Goal: Task Accomplishment & Management: Manage account settings

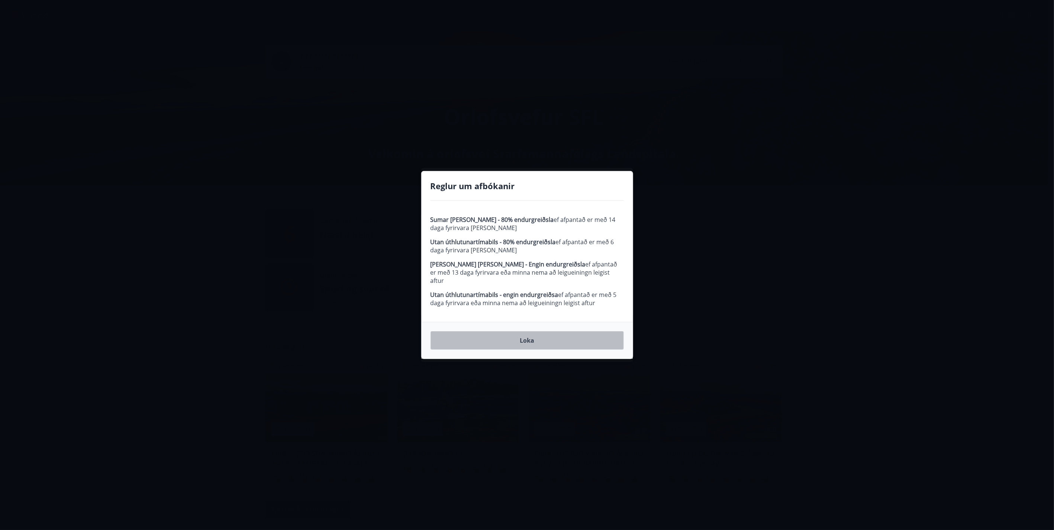
click at [527, 336] on button "Loka" at bounding box center [527, 340] width 193 height 19
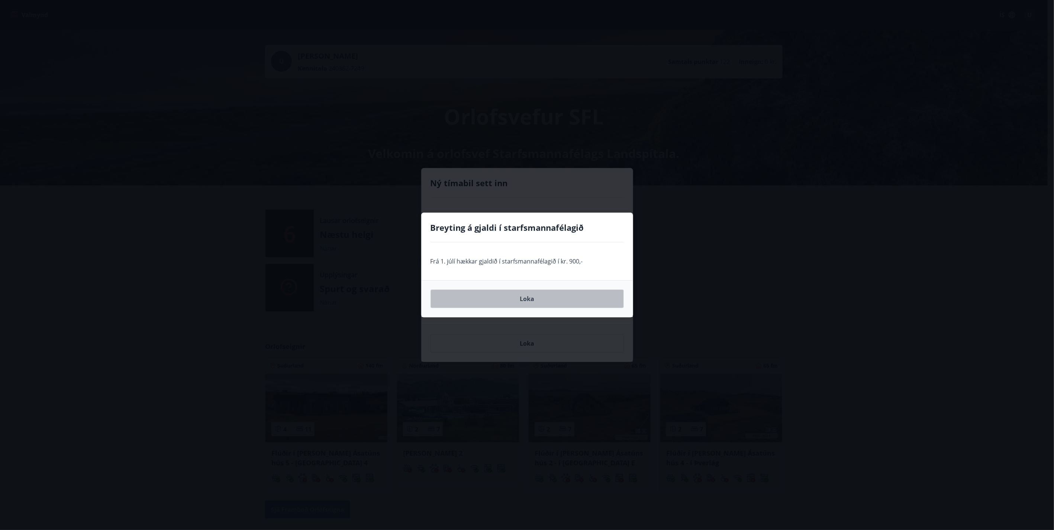
click at [534, 296] on button "Loka" at bounding box center [527, 299] width 193 height 19
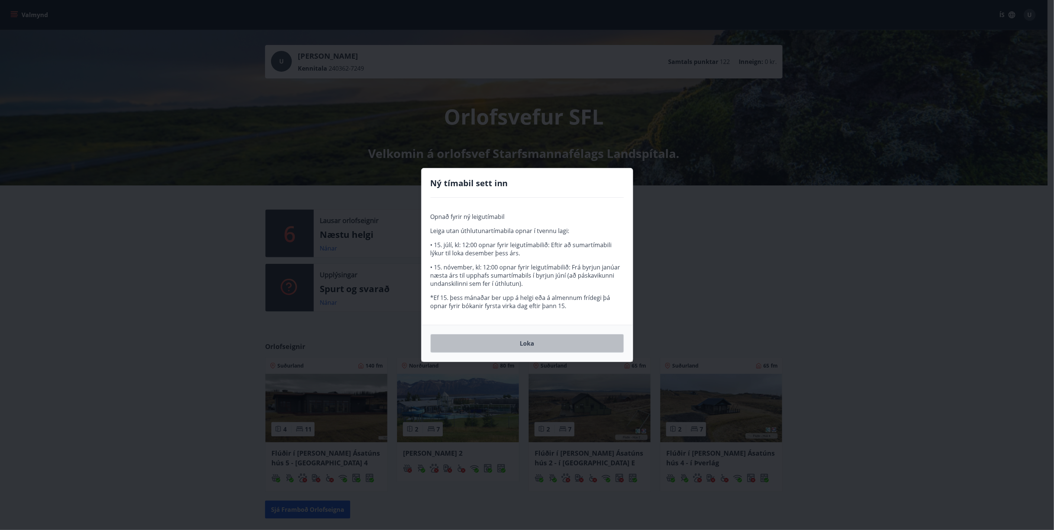
click at [548, 343] on button "Loka" at bounding box center [527, 343] width 193 height 19
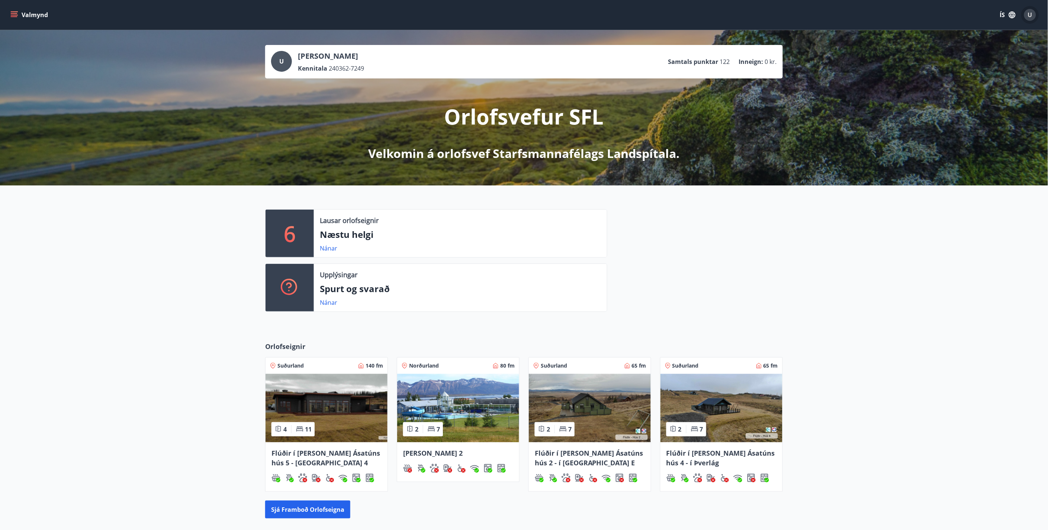
click at [1031, 12] on span "U" at bounding box center [1030, 15] width 4 height 8
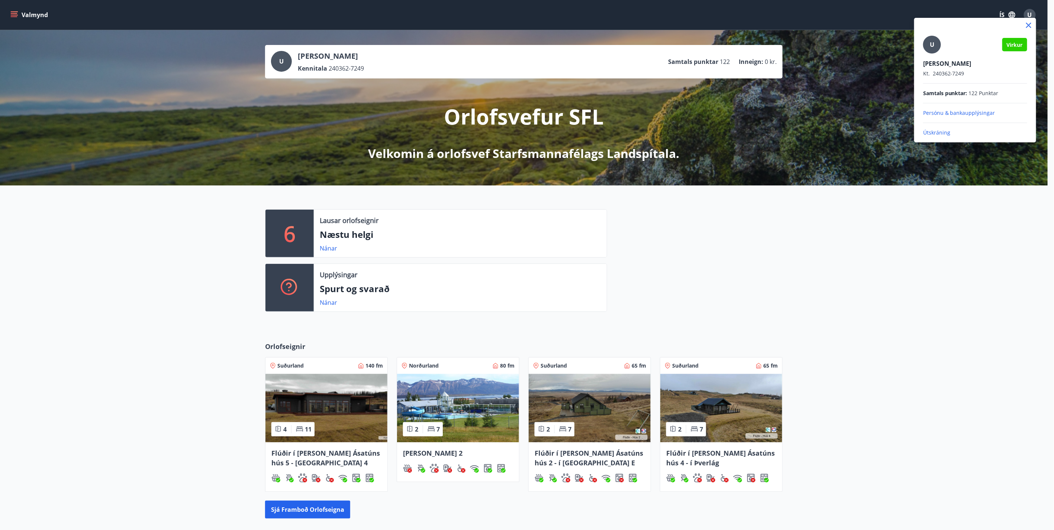
click at [939, 133] on p "Útskráning" at bounding box center [976, 132] width 104 height 7
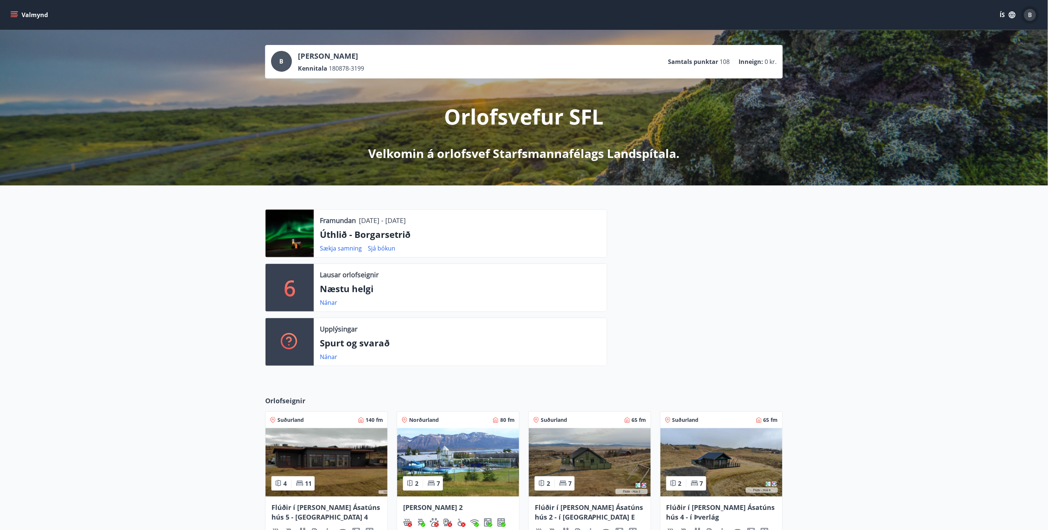
click at [1033, 16] on div "B" at bounding box center [1030, 15] width 12 height 12
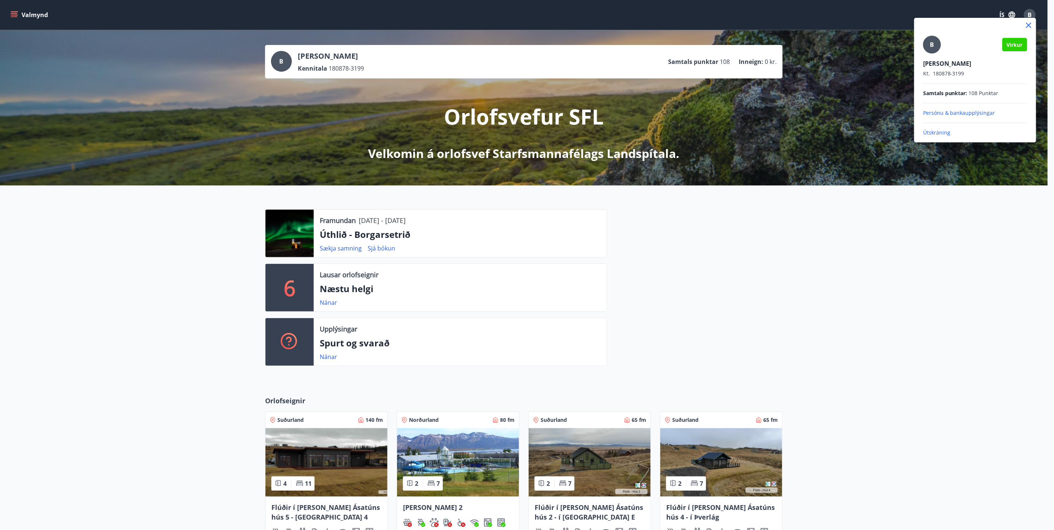
click at [943, 130] on p "Útskráning" at bounding box center [976, 132] width 104 height 7
